Goal: Information Seeking & Learning: Check status

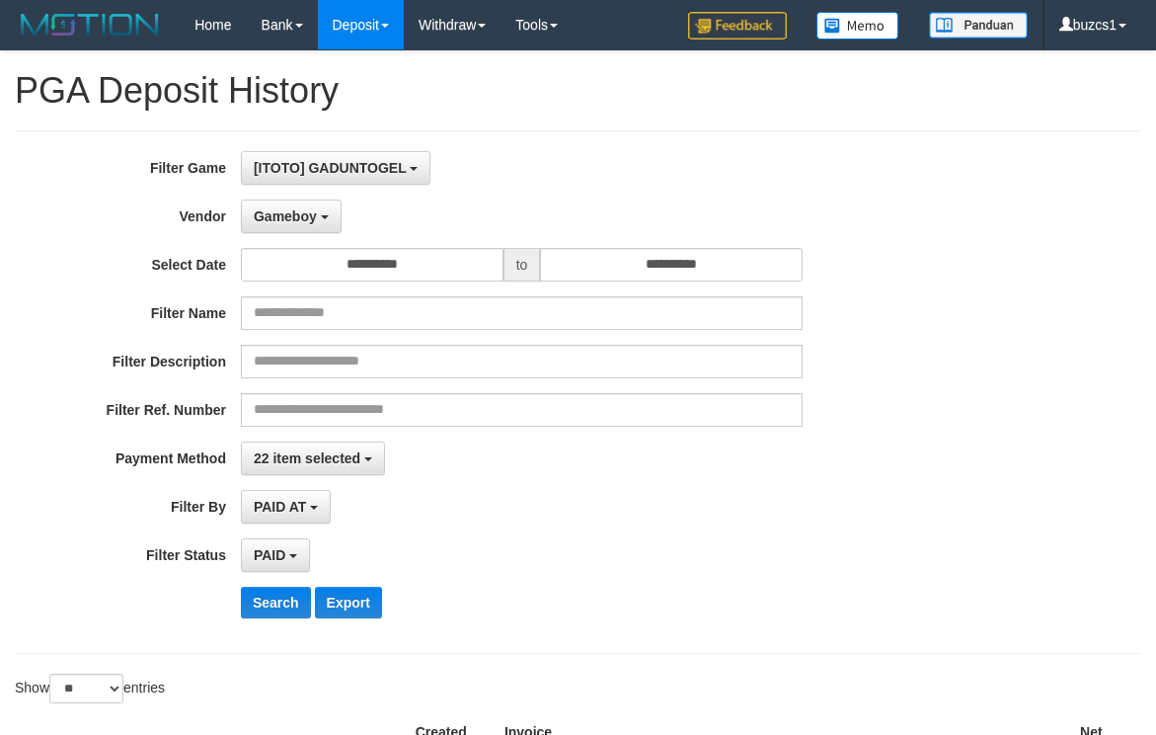
select select "**********"
select select "*********"
select select "*"
select select "**"
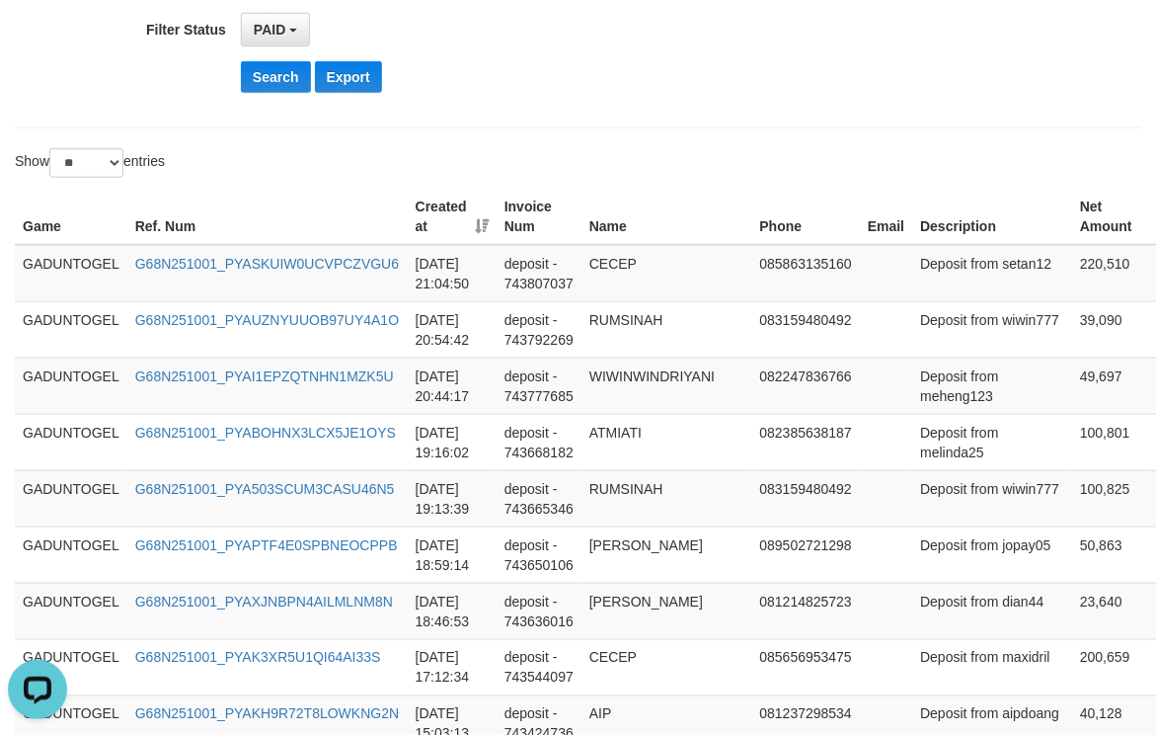
scroll to position [773, 0]
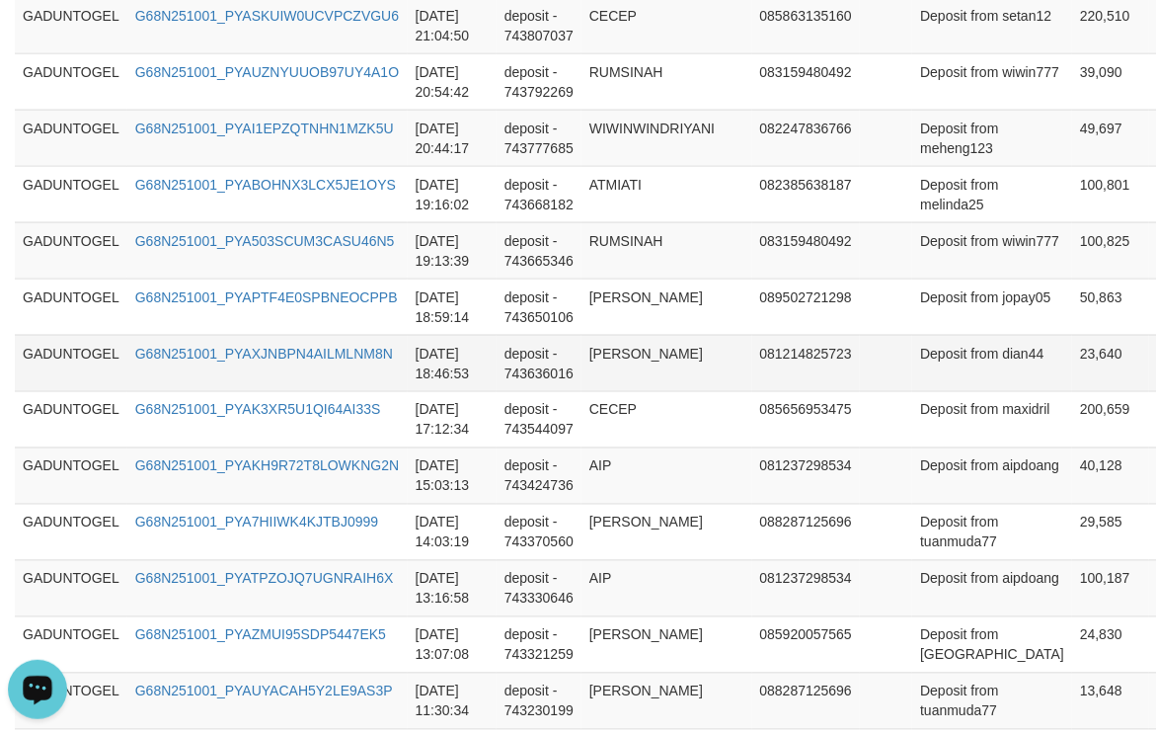
click at [563, 391] on td "deposit - 743636016" at bounding box center [539, 363] width 85 height 56
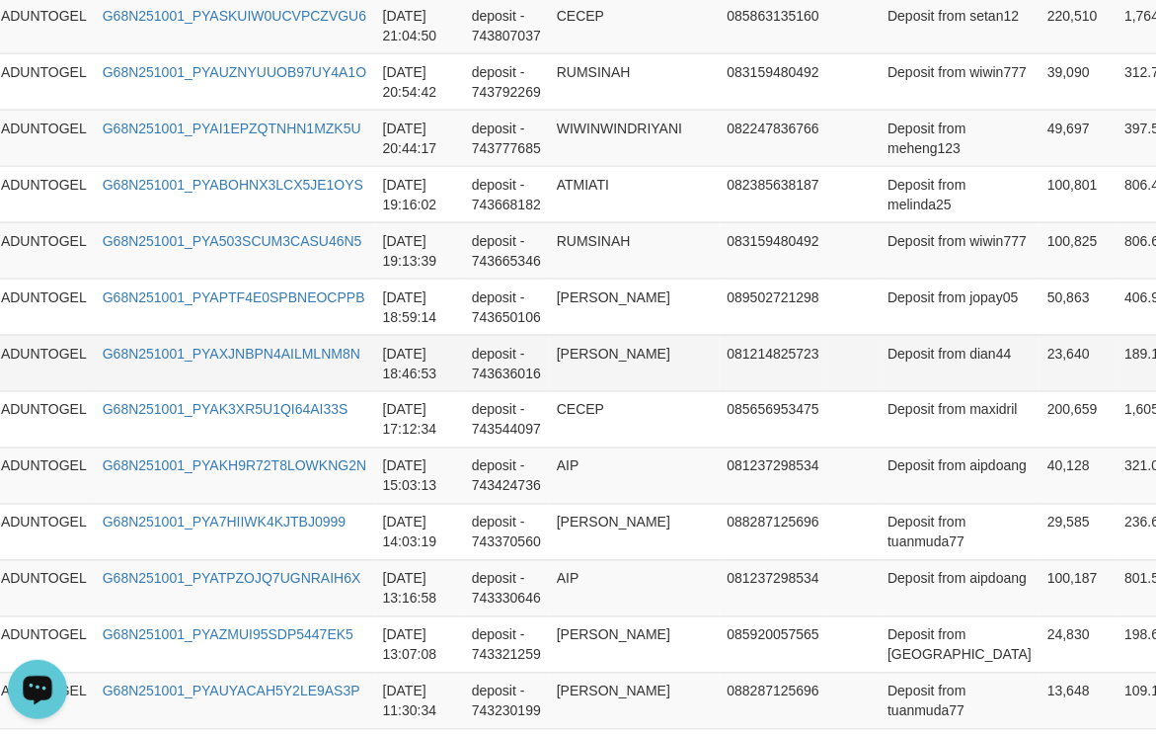
click at [1040, 391] on td "23,640" at bounding box center [1078, 363] width 77 height 56
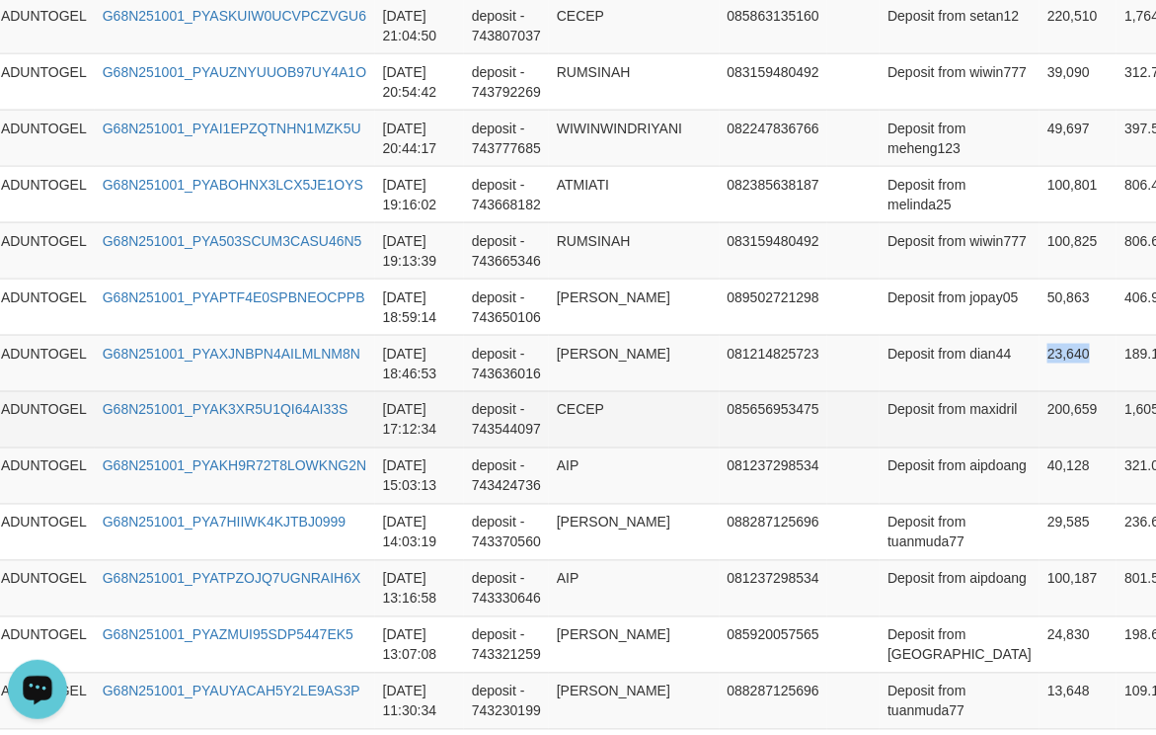
copy td "23,640"
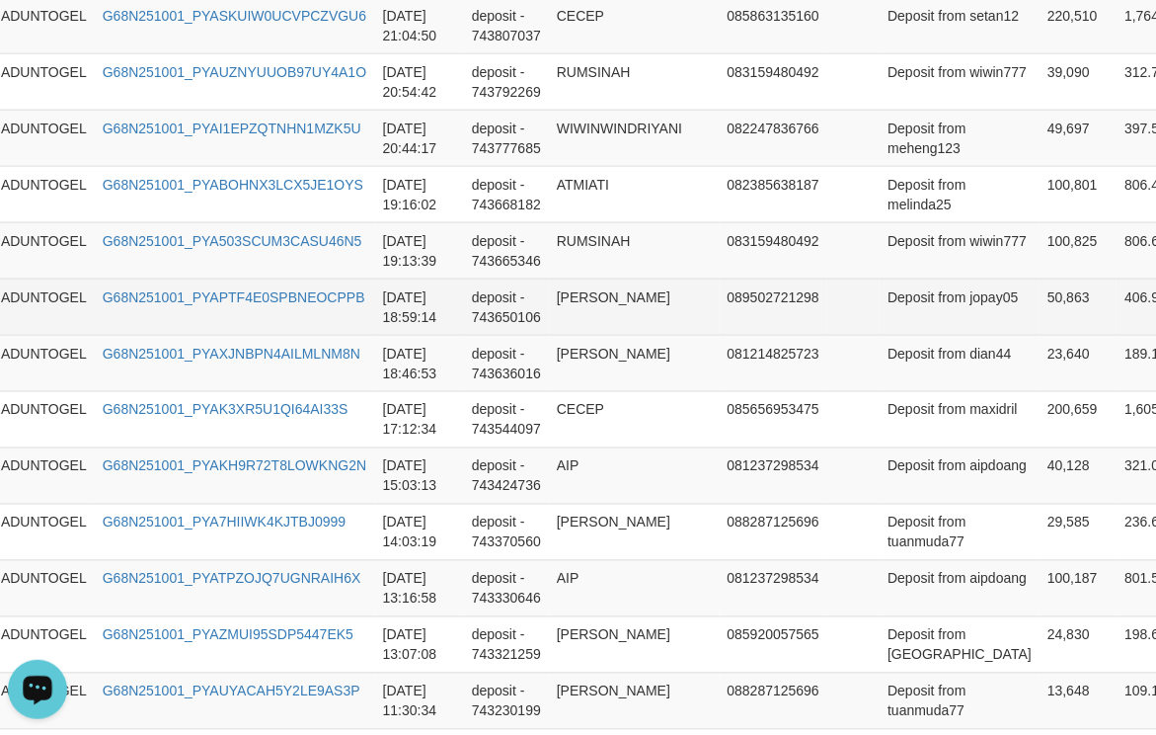
click at [1040, 335] on td "50,863" at bounding box center [1078, 306] width 77 height 56
copy td "50,863"
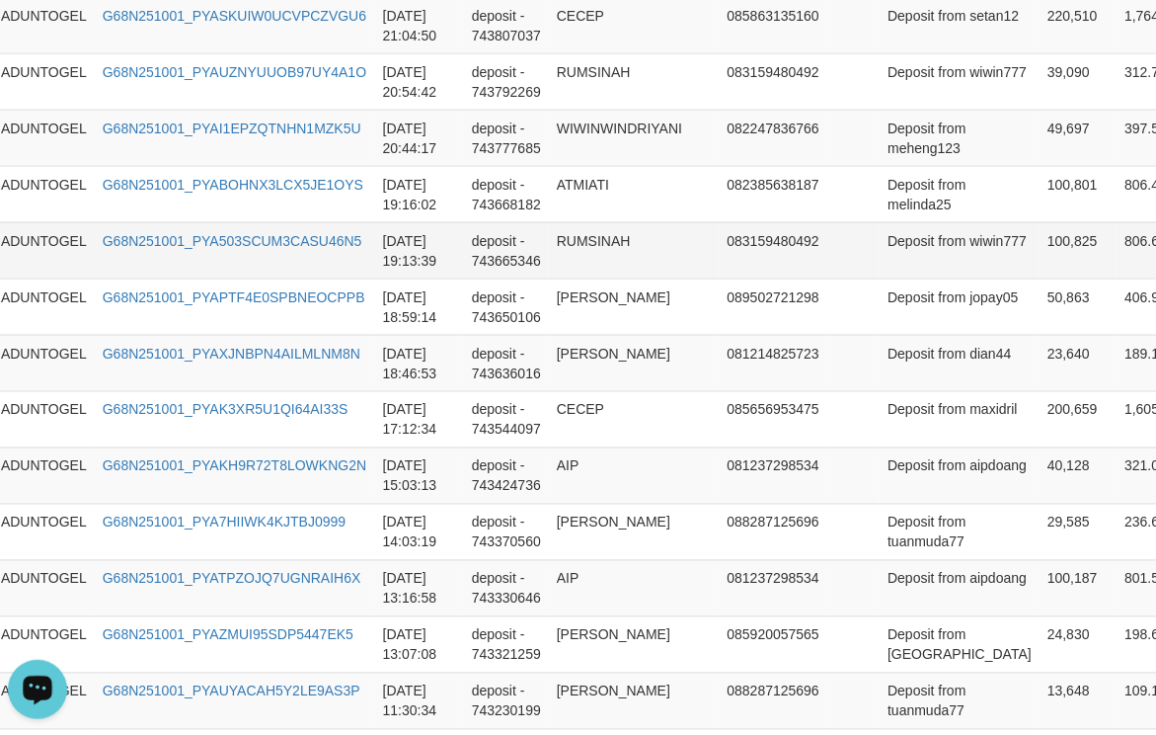
click at [1040, 278] on td "100,825" at bounding box center [1078, 250] width 77 height 56
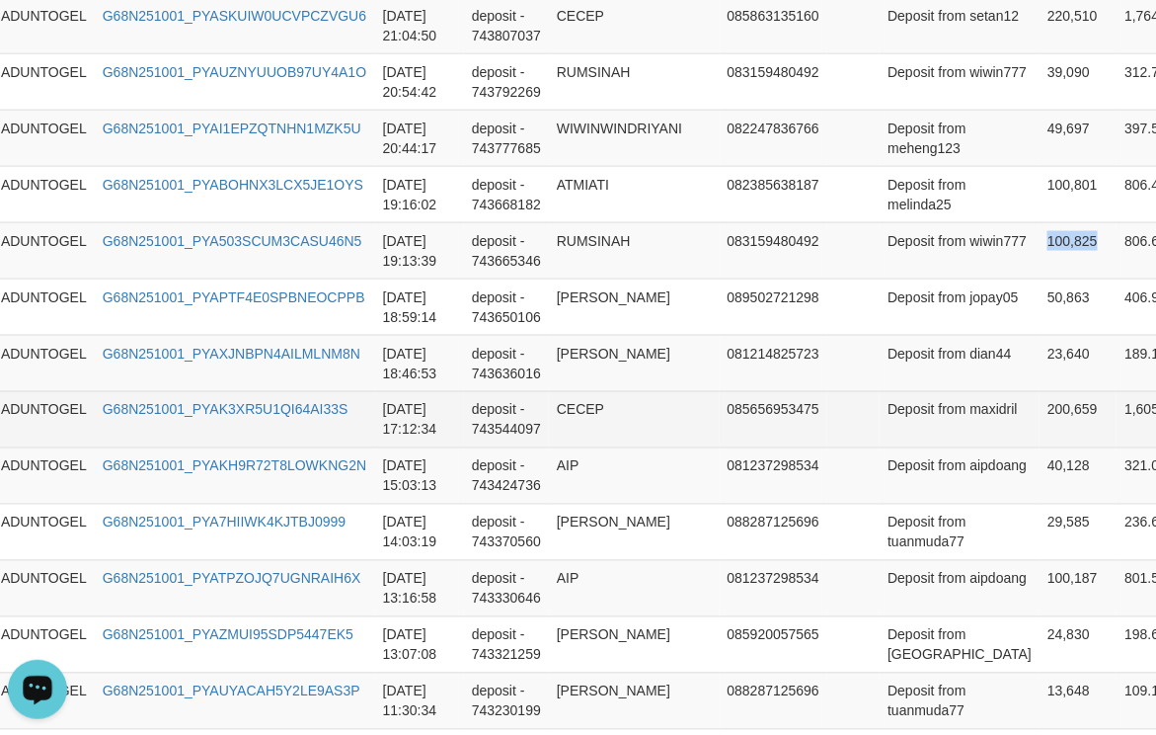
copy td "100,825"
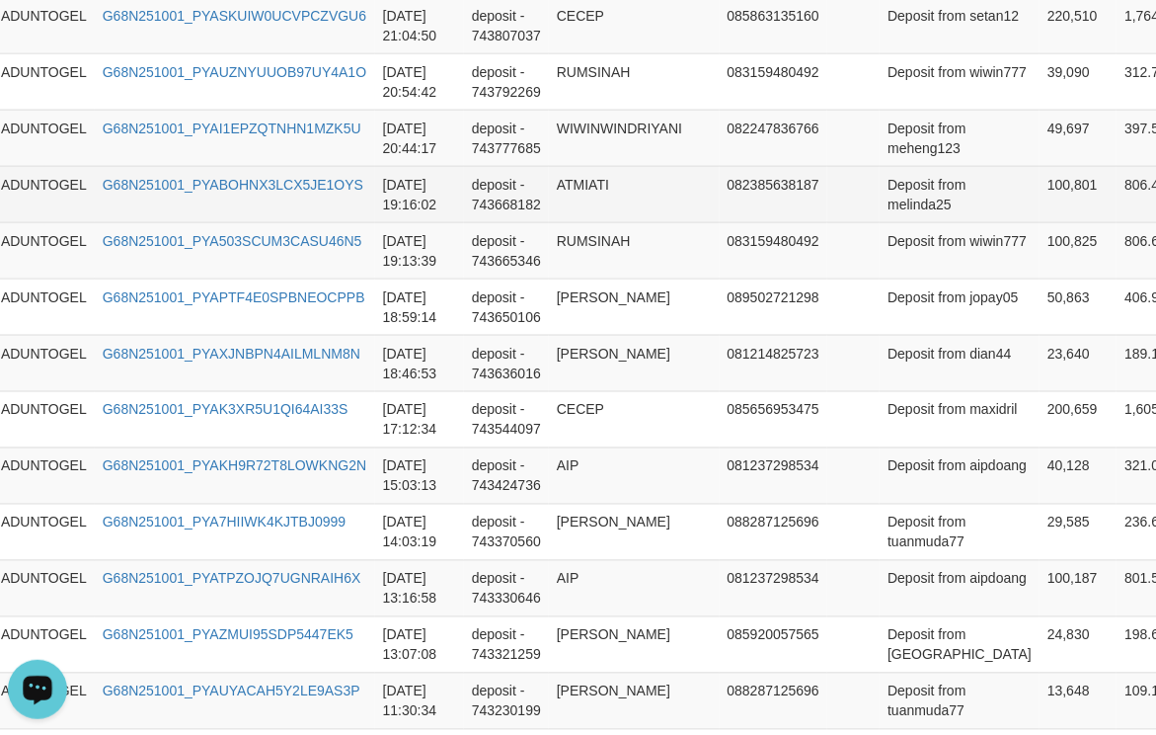
click at [1040, 222] on td "100,801" at bounding box center [1078, 194] width 77 height 56
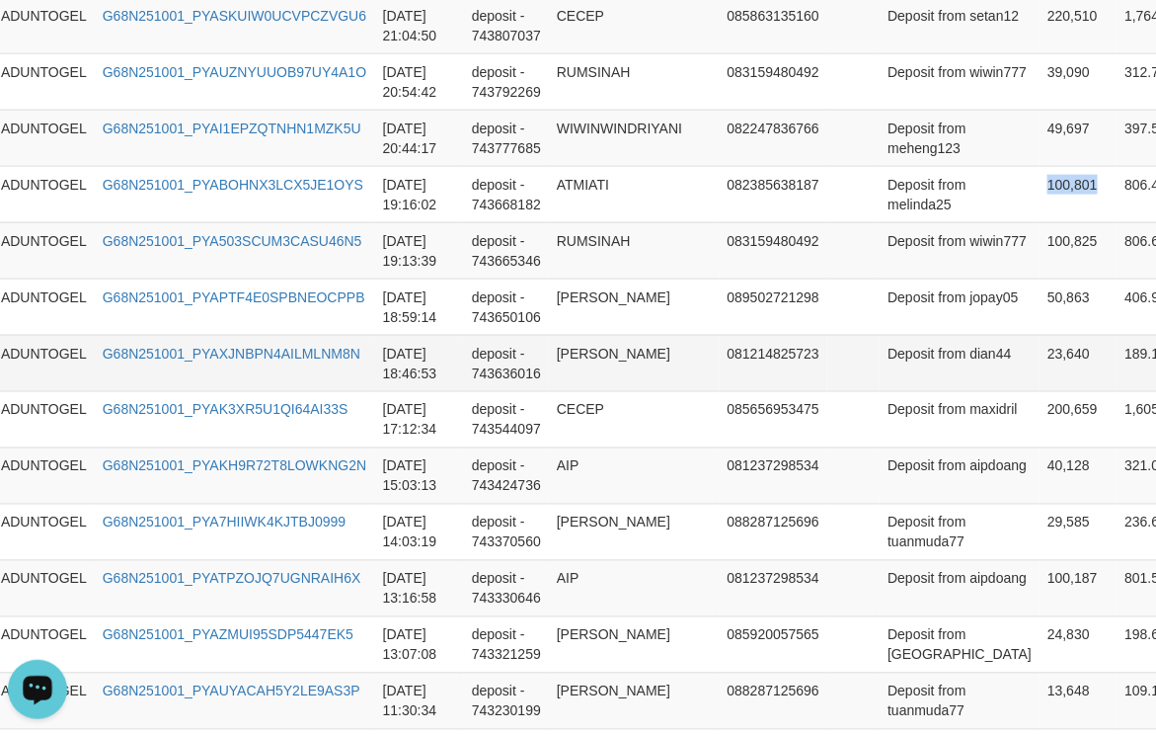
copy td "100,801"
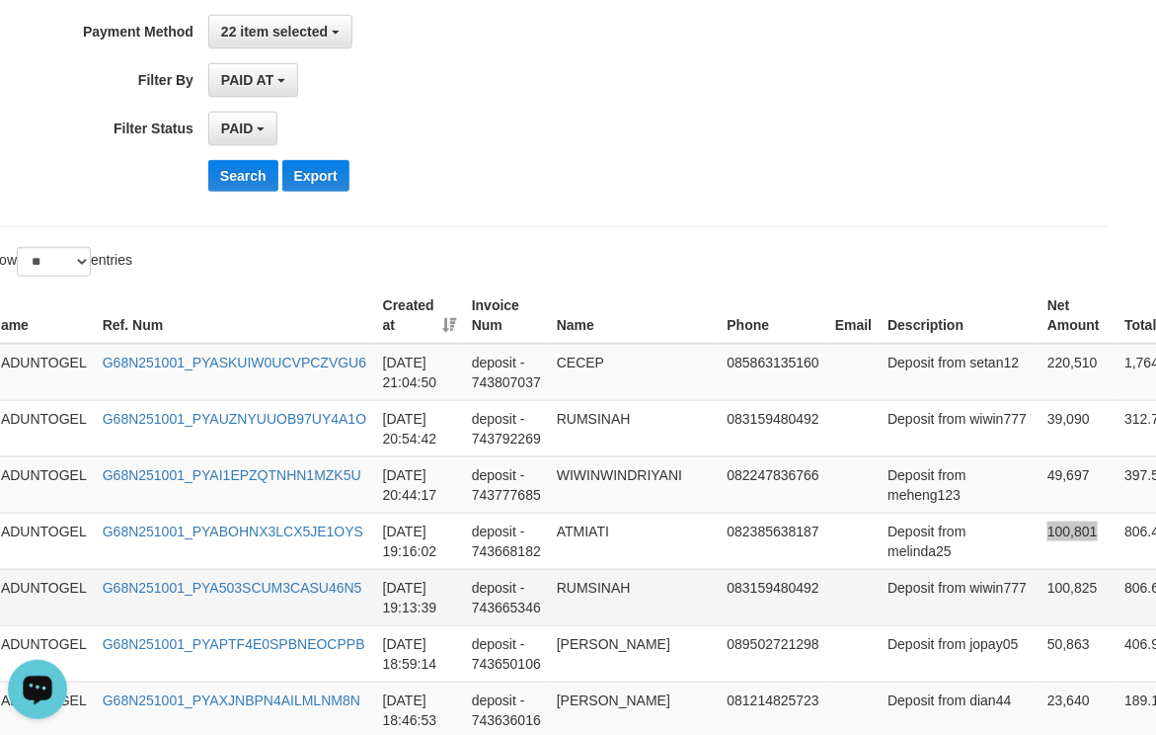
scroll to position [525, 33]
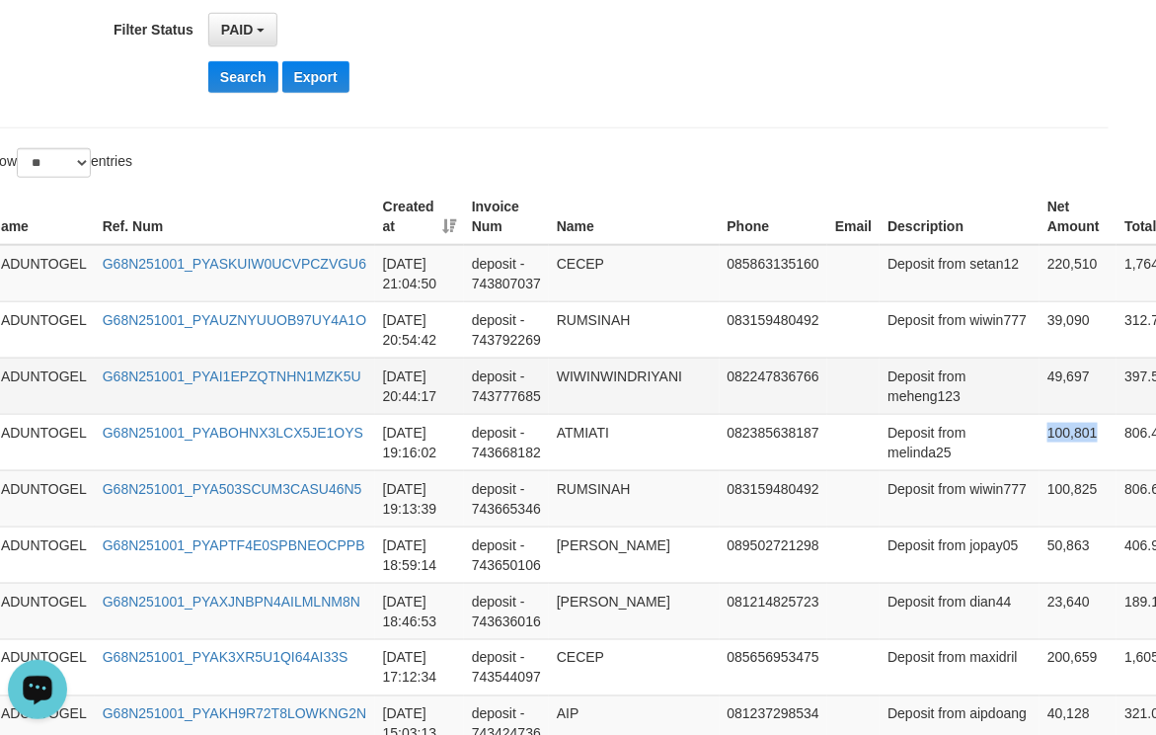
click at [1040, 414] on td "49,697" at bounding box center [1078, 385] width 77 height 56
copy td "49,697"
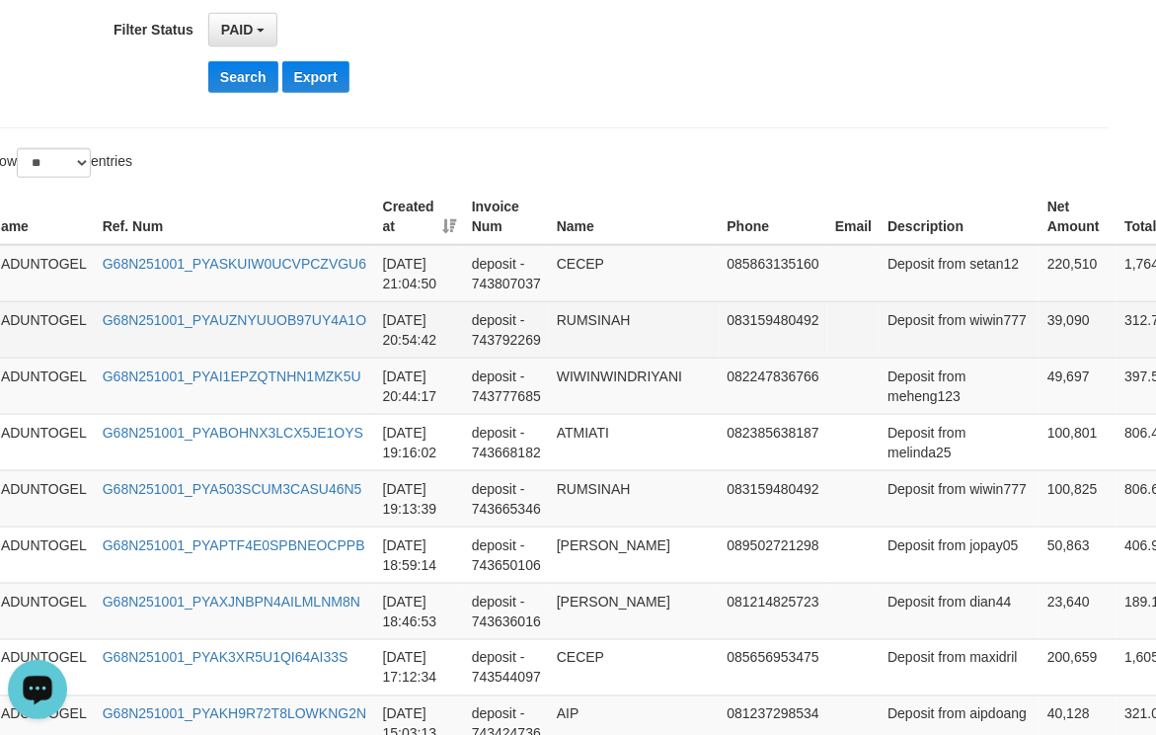
click at [1040, 348] on td "39,090" at bounding box center [1078, 329] width 77 height 56
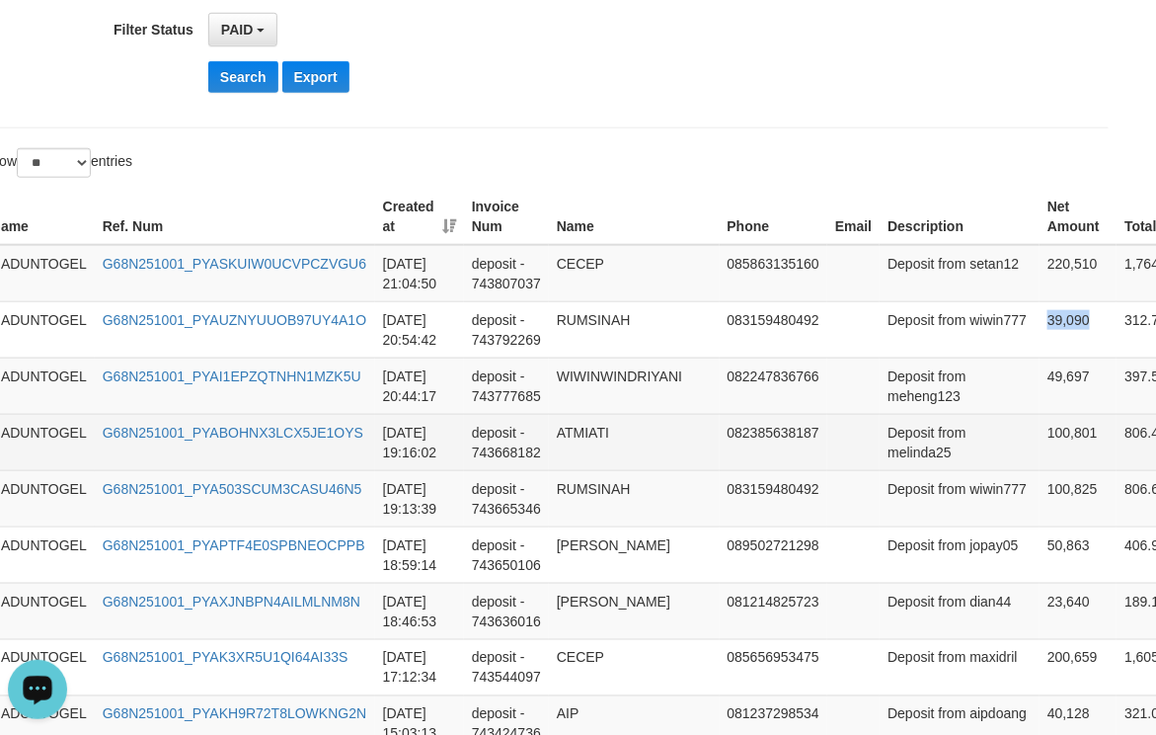
copy td "39,090"
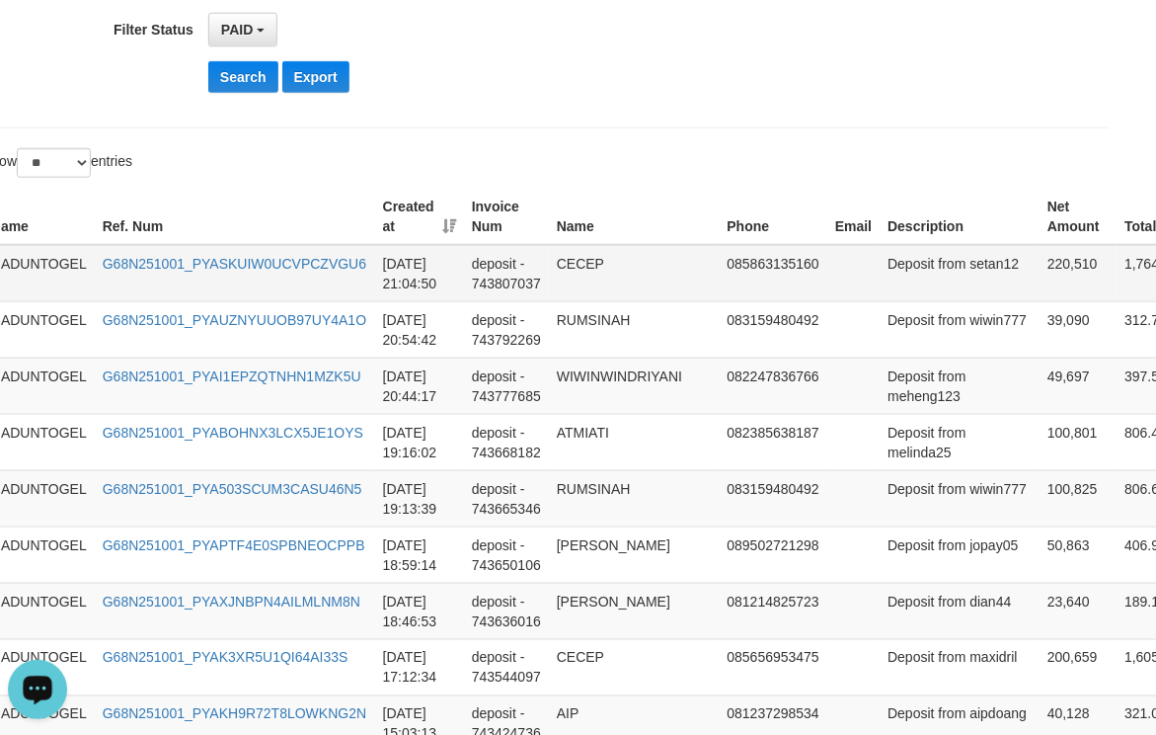
click at [1040, 261] on td "220,510" at bounding box center [1078, 273] width 77 height 57
copy td "220,510"
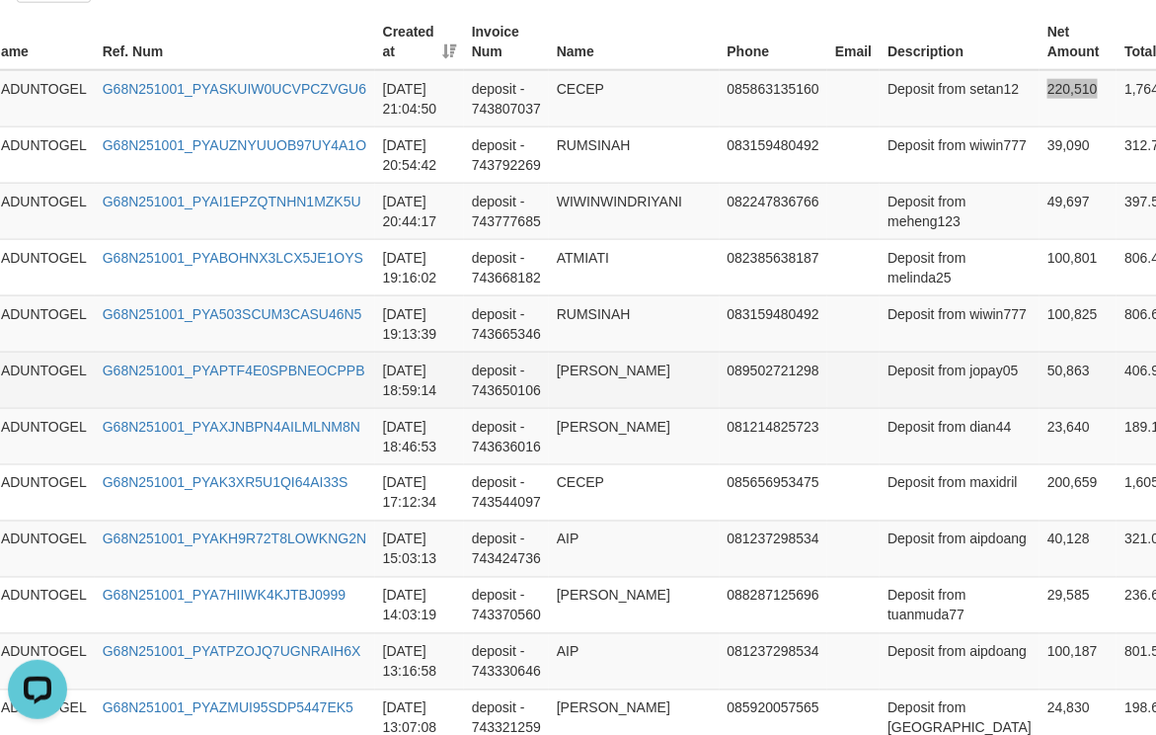
scroll to position [773, 33]
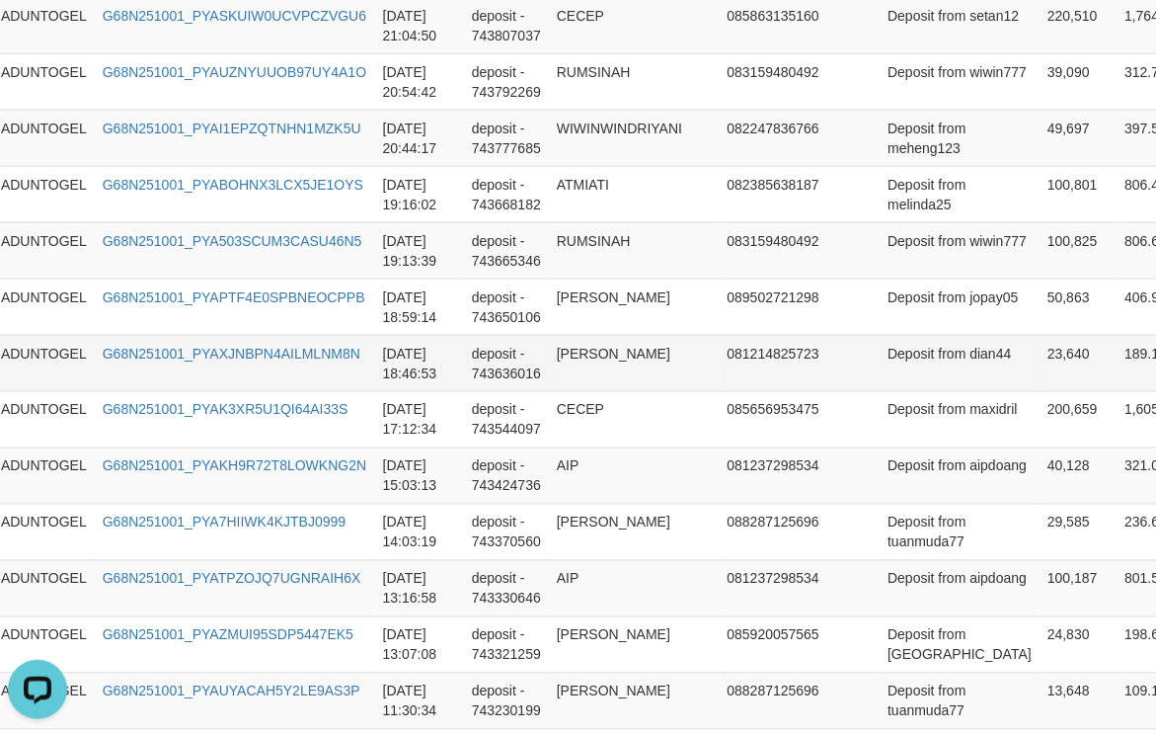
click at [572, 391] on td "[PERSON_NAME]" at bounding box center [634, 363] width 171 height 56
drag, startPoint x: 572, startPoint y: 481, endPoint x: 623, endPoint y: 480, distance: 51.4
click at [623, 391] on td "[PERSON_NAME]" at bounding box center [634, 363] width 171 height 56
copy td "[PERSON_NAME]"
click at [916, 391] on td "Deposit from dian44" at bounding box center [960, 363] width 160 height 56
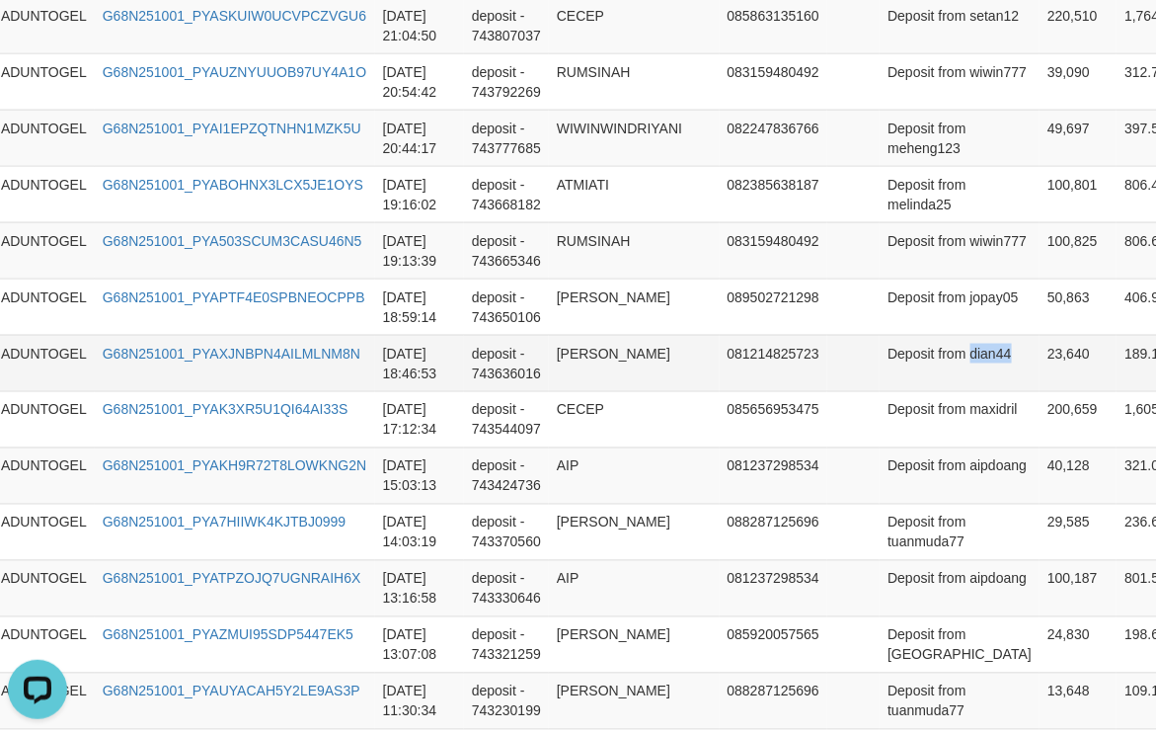
click at [916, 391] on td "Deposit from dian44" at bounding box center [960, 363] width 160 height 56
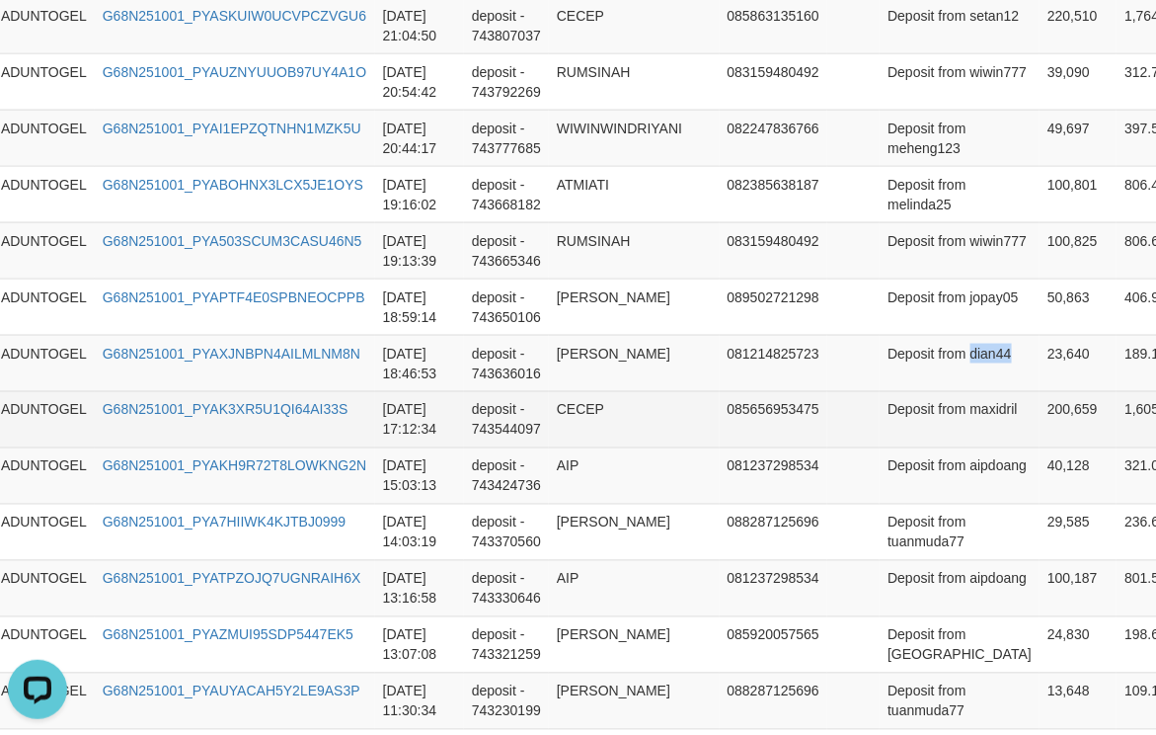
copy td "dian44"
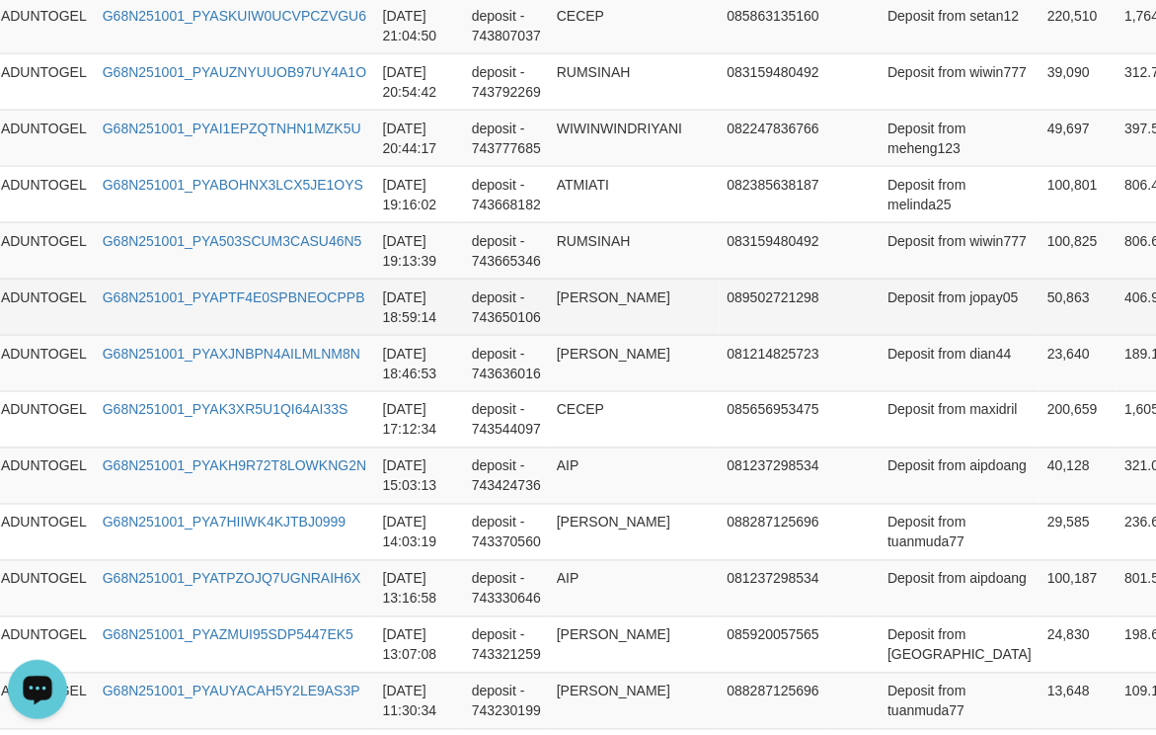
click at [573, 335] on td "[PERSON_NAME]" at bounding box center [634, 306] width 171 height 56
copy td "[PERSON_NAME]"
drag, startPoint x: 573, startPoint y: 401, endPoint x: 591, endPoint y: 419, distance: 25.1
click at [591, 335] on td "[PERSON_NAME]" at bounding box center [634, 306] width 171 height 56
click at [889, 335] on td "Deposit from jopay05" at bounding box center [960, 306] width 160 height 56
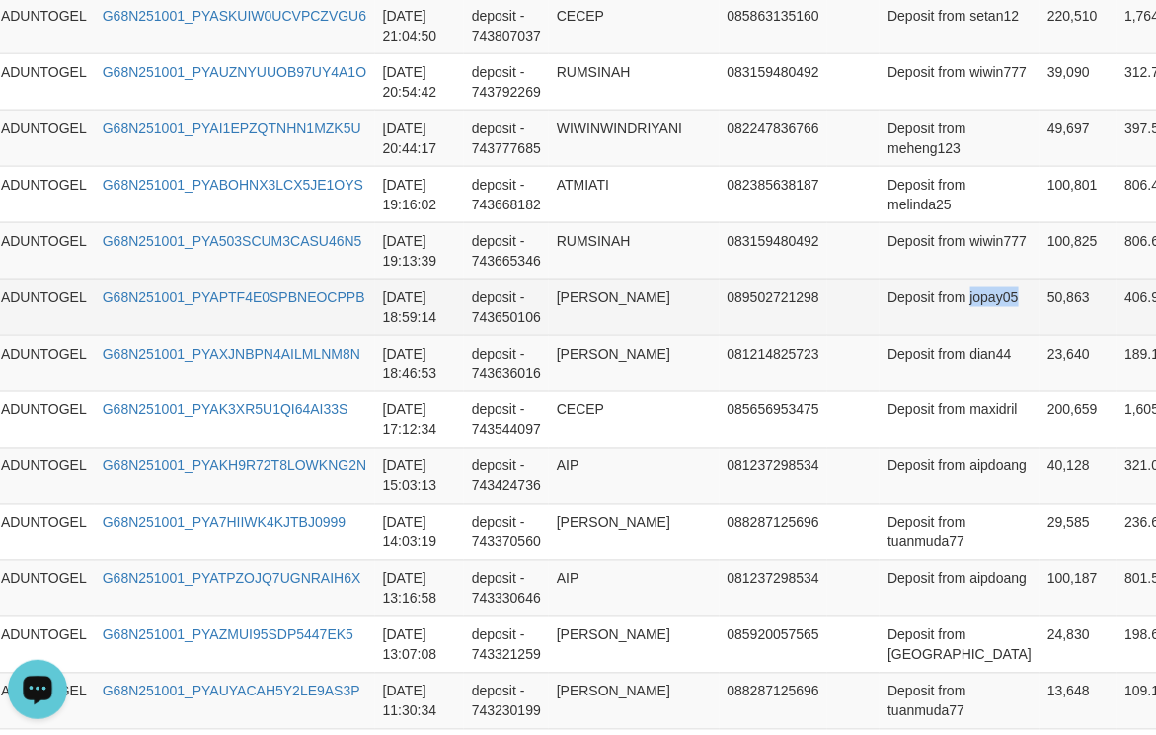
click at [889, 335] on td "Deposit from jopay05" at bounding box center [960, 306] width 160 height 56
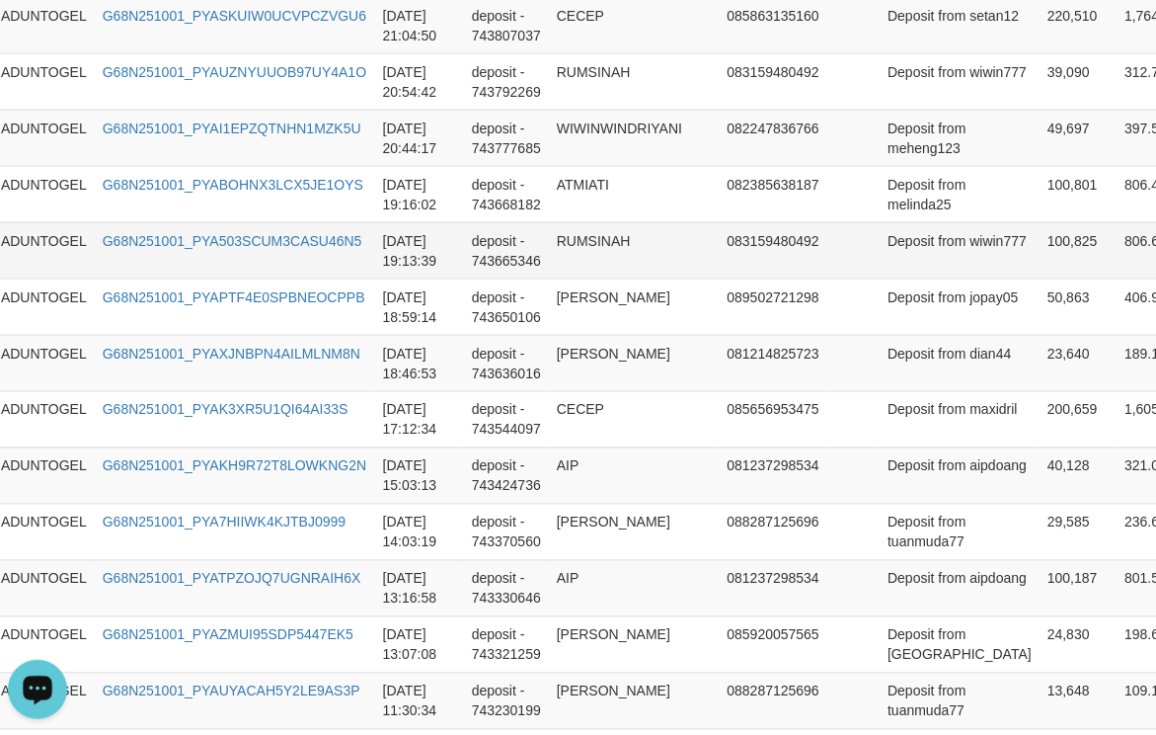
click at [579, 278] on td "RUMSINAH" at bounding box center [634, 250] width 171 height 56
click at [884, 278] on td "Deposit from wiwin777" at bounding box center [960, 250] width 160 height 56
click at [588, 278] on td "RUMSINAH" at bounding box center [634, 250] width 171 height 56
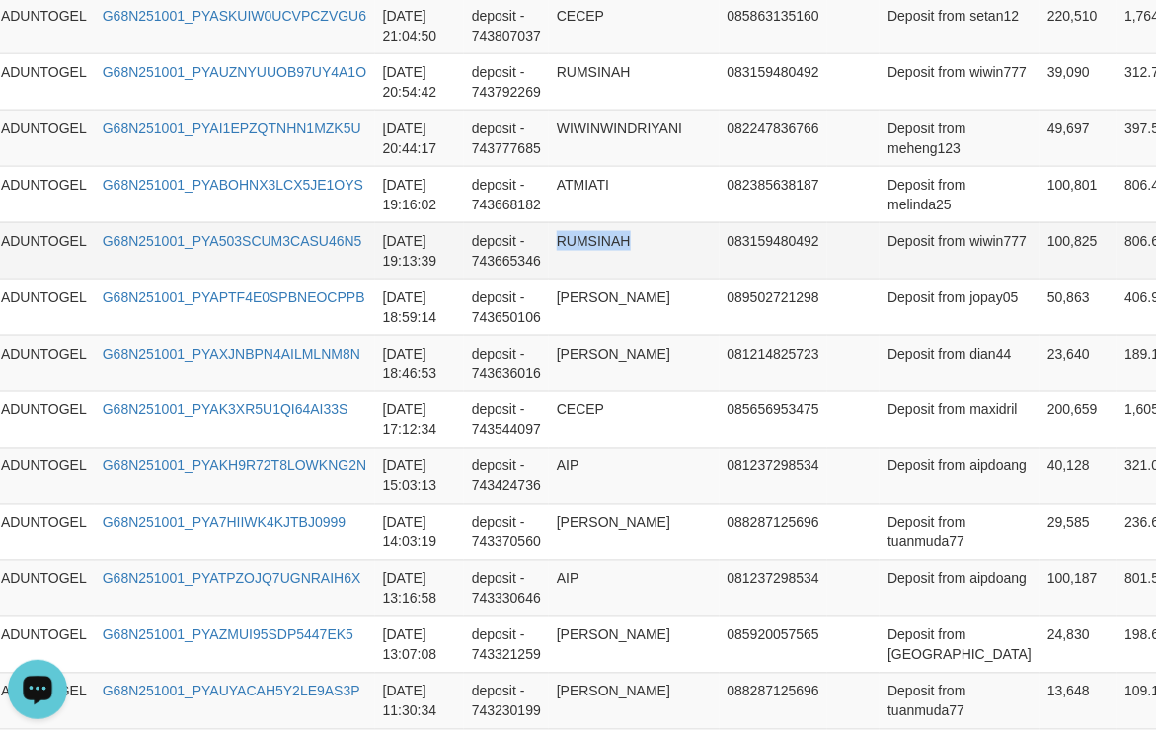
click at [588, 278] on td "RUMSINAH" at bounding box center [634, 250] width 171 height 56
click at [893, 278] on td "Deposit from wiwin777" at bounding box center [960, 250] width 160 height 56
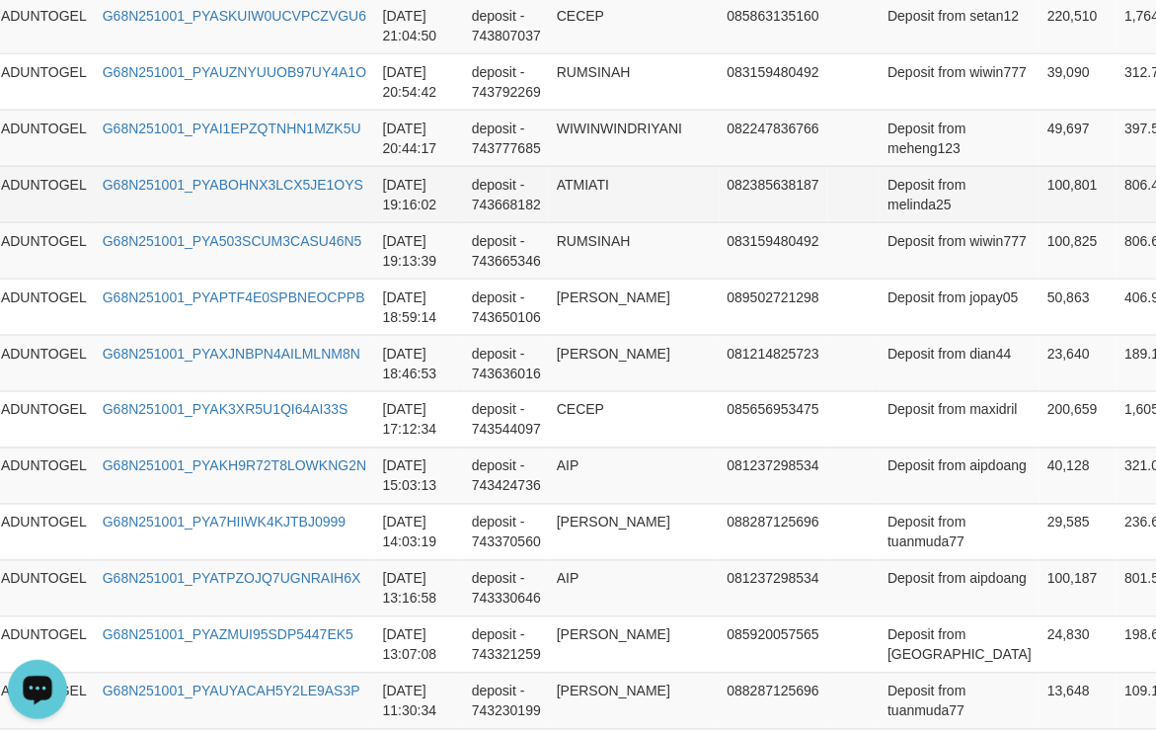
click at [575, 222] on td "ATMIATI" at bounding box center [634, 194] width 171 height 56
click at [901, 222] on td "Deposit from melinda25" at bounding box center [960, 194] width 160 height 56
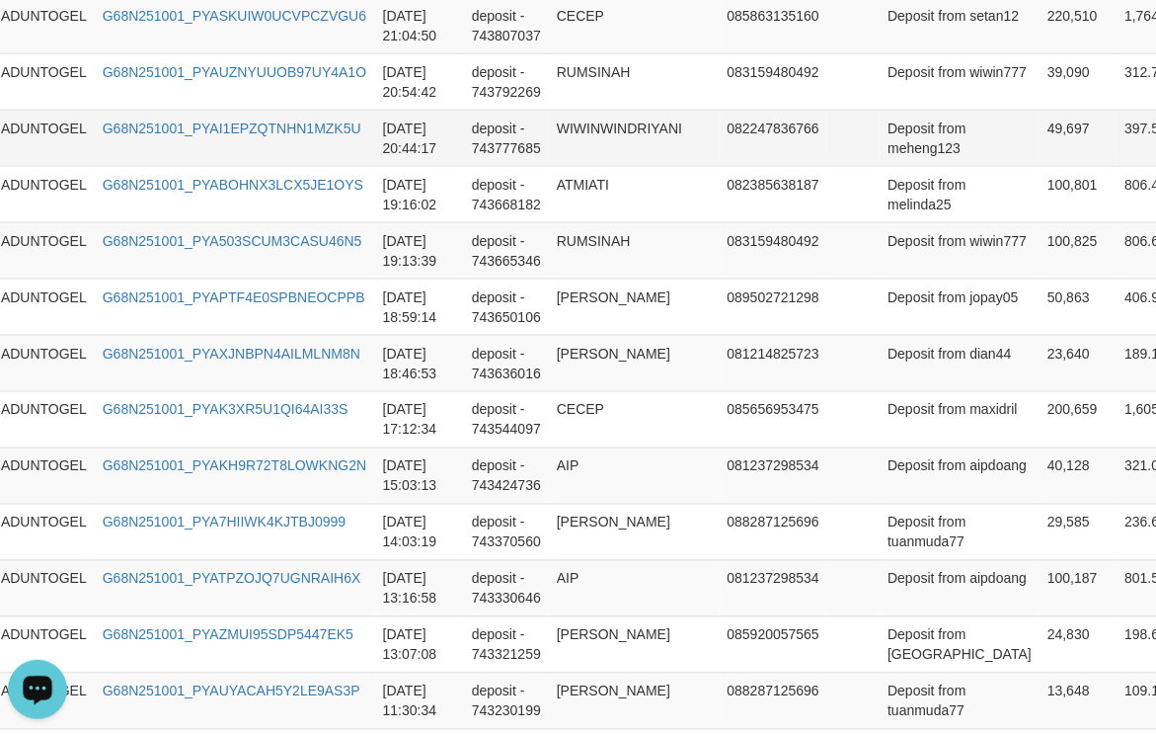
click at [602, 166] on td "WIWINWINDRIYANI" at bounding box center [634, 138] width 171 height 56
click at [895, 166] on td "Deposit from meheng123" at bounding box center [960, 138] width 160 height 56
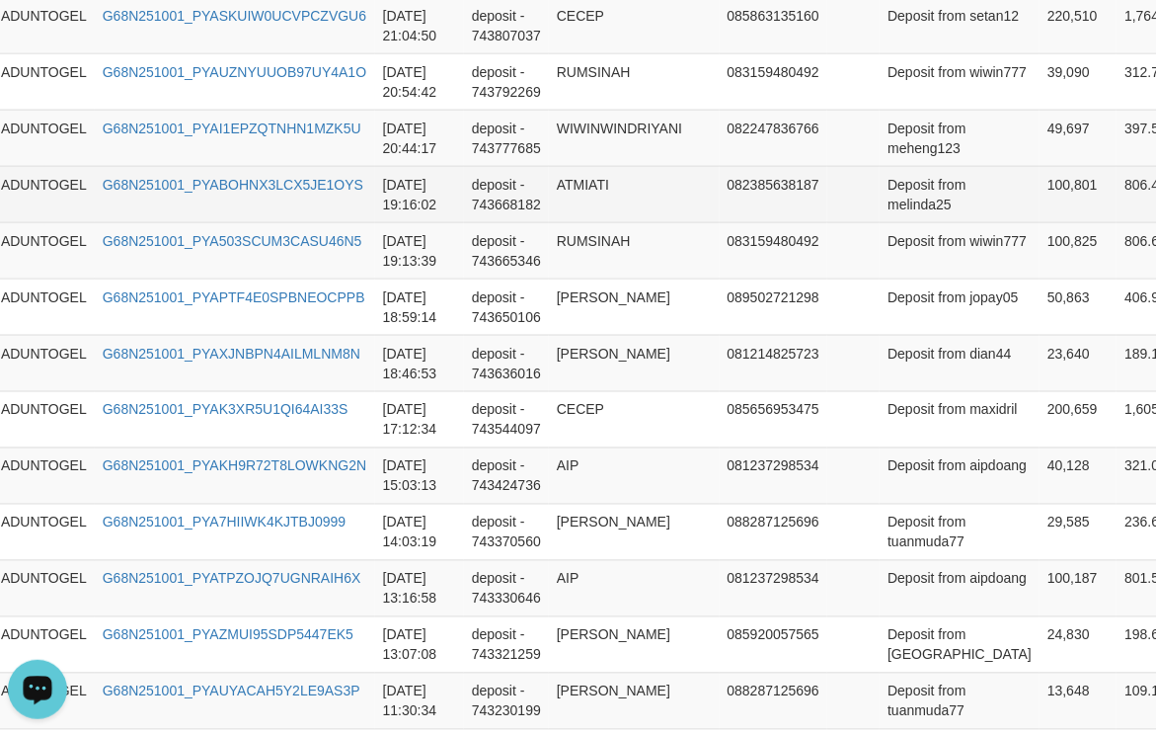
click at [576, 222] on td "ATMIATI" at bounding box center [634, 194] width 171 height 56
click at [912, 222] on td "Deposit from melinda25" at bounding box center [960, 194] width 160 height 56
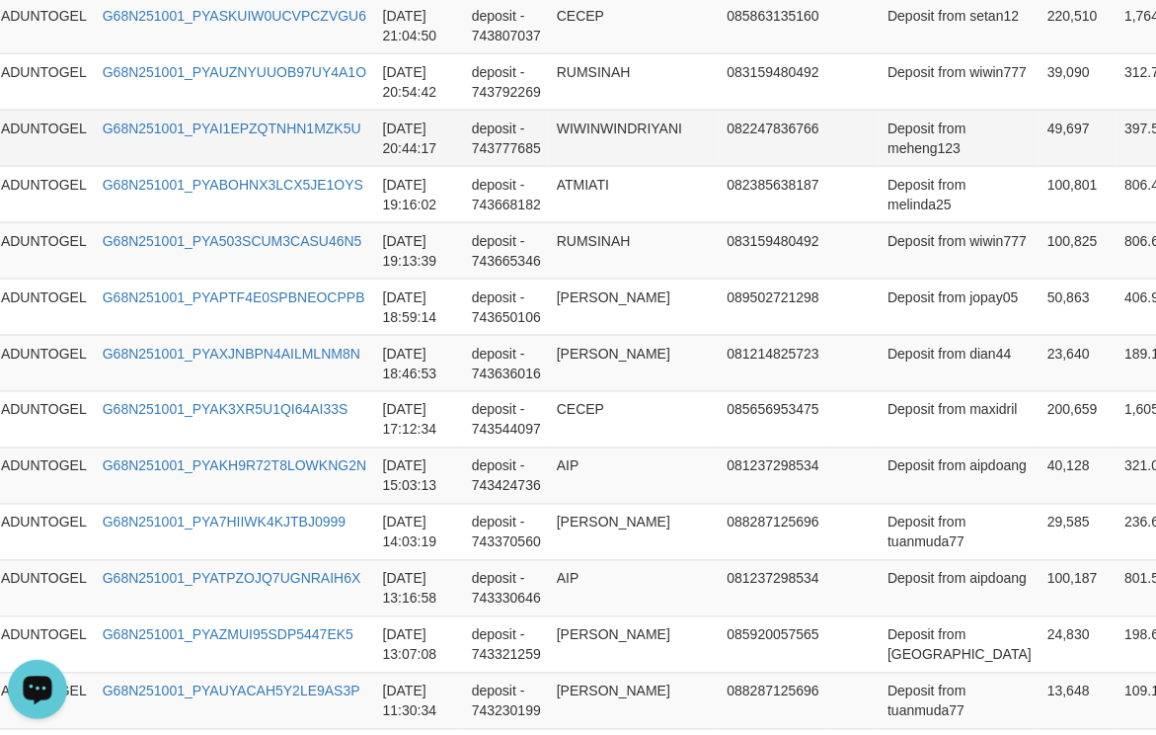
click at [599, 163] on td "WIWINWINDRIYANI" at bounding box center [634, 138] width 171 height 56
click at [601, 163] on td "WIWINWINDRIYANI" at bounding box center [634, 138] width 171 height 56
click at [919, 166] on td "Deposit from meheng123" at bounding box center [960, 138] width 160 height 56
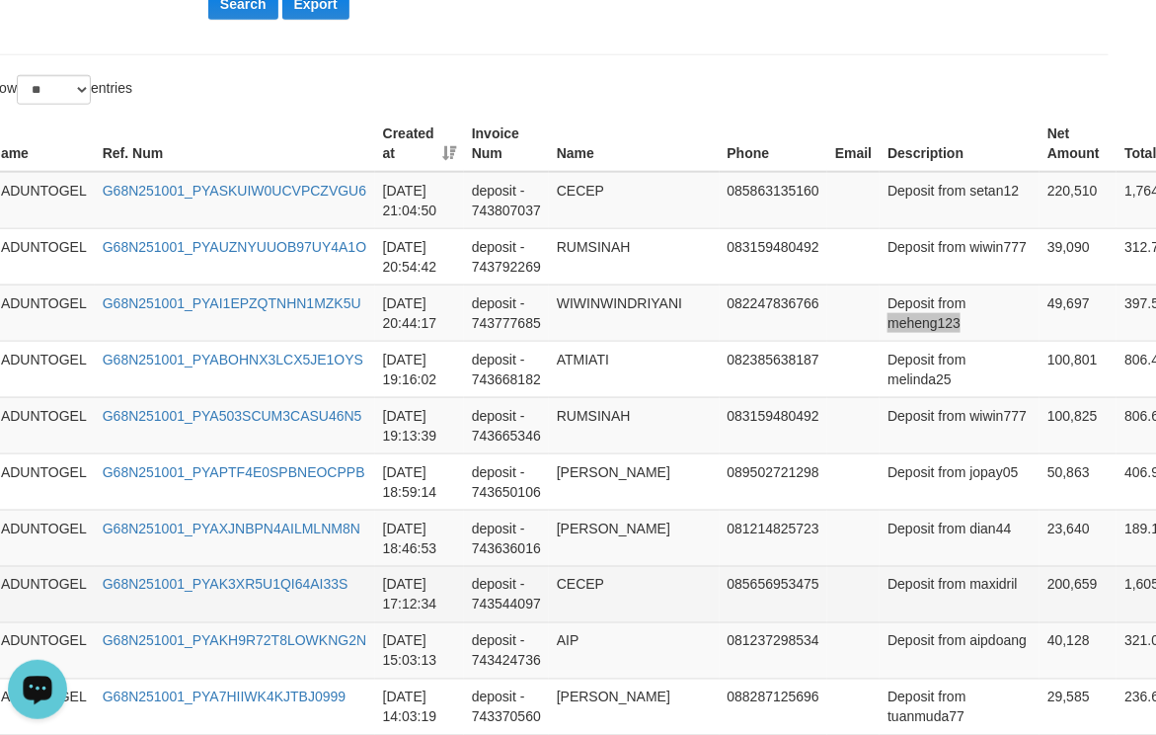
scroll to position [525, 33]
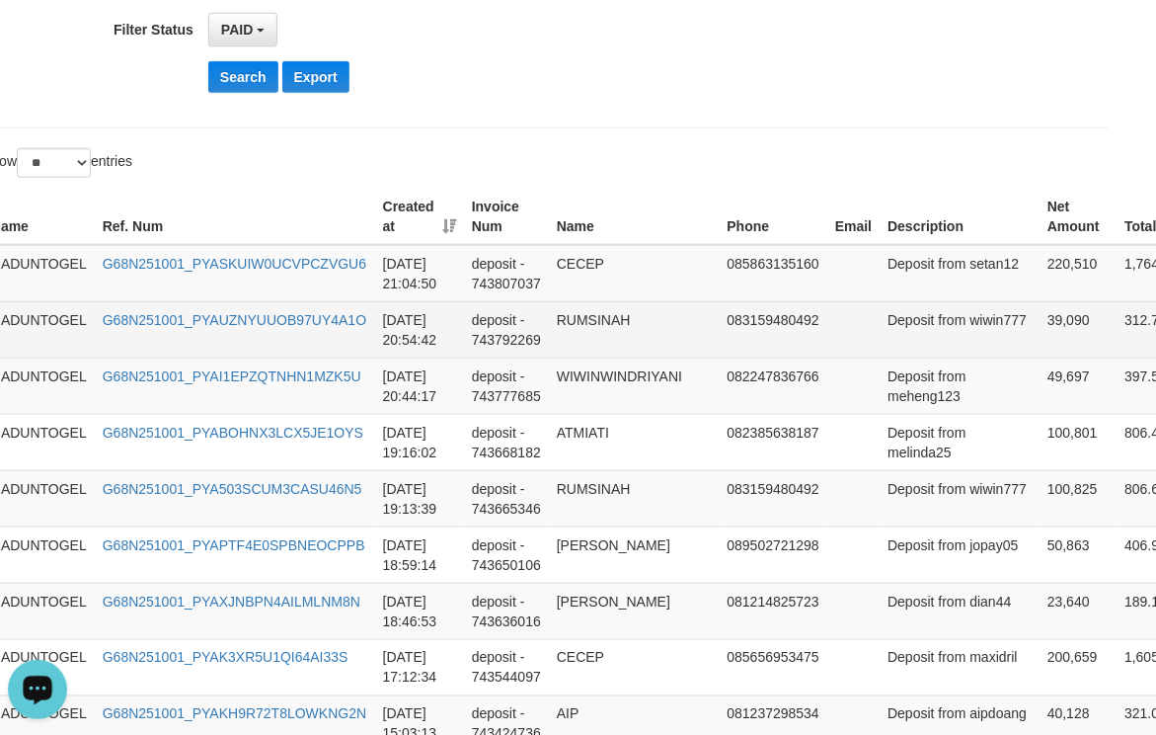
click at [610, 341] on td "RUMSINAH" at bounding box center [634, 329] width 171 height 56
click at [614, 335] on td "RUMSINAH" at bounding box center [634, 329] width 171 height 56
click at [893, 357] on td "Deposit from wiwin777" at bounding box center [960, 329] width 160 height 56
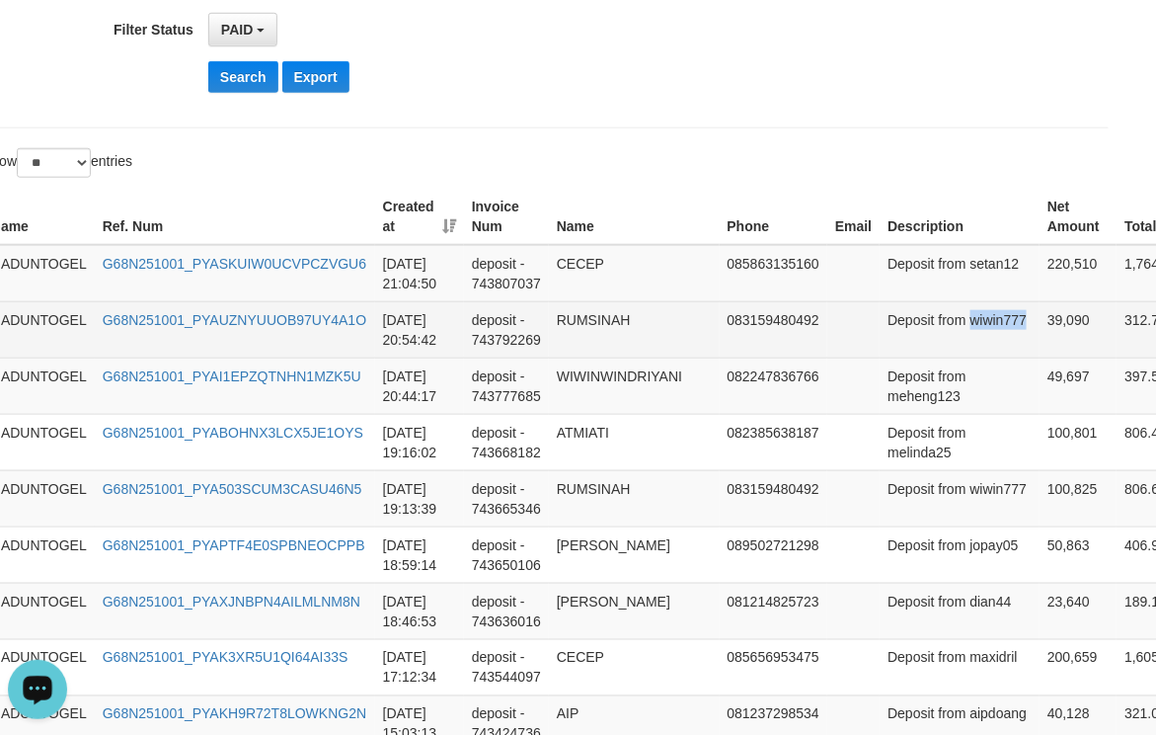
click at [893, 357] on td "Deposit from wiwin777" at bounding box center [960, 329] width 160 height 56
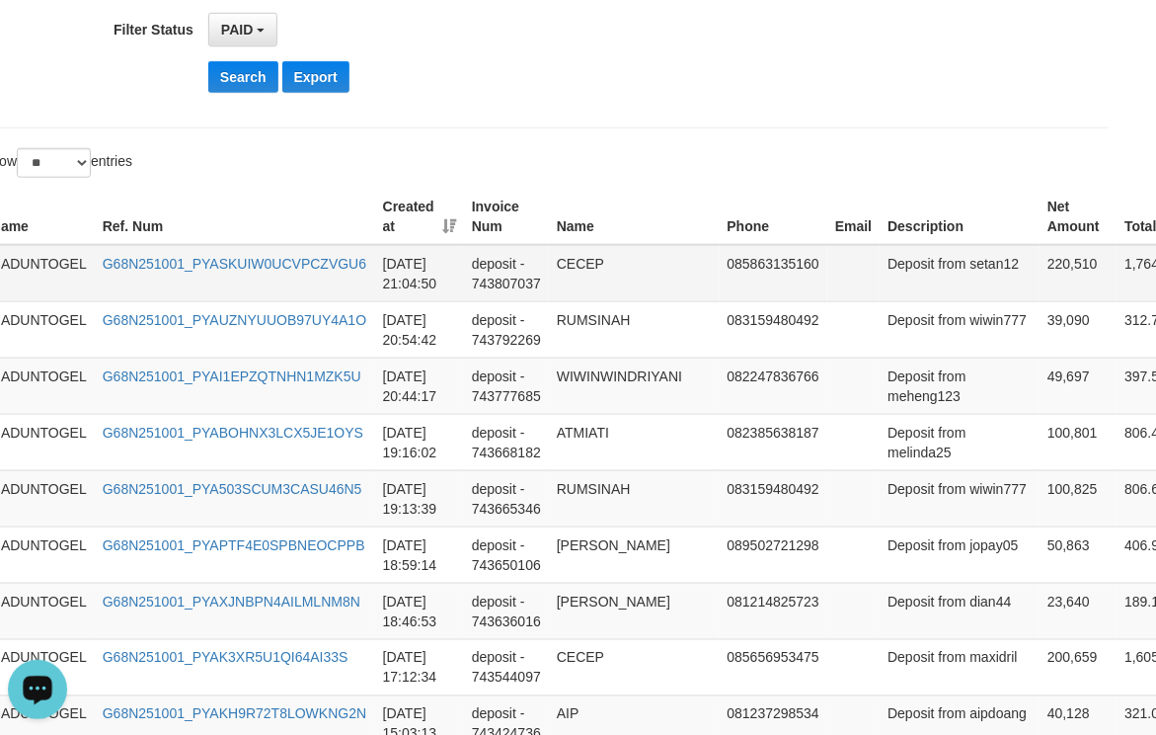
click at [575, 264] on td "CECEP" at bounding box center [634, 273] width 171 height 57
click at [880, 302] on td "Deposit from setan12" at bounding box center [960, 273] width 160 height 57
